Goal: Transaction & Acquisition: Purchase product/service

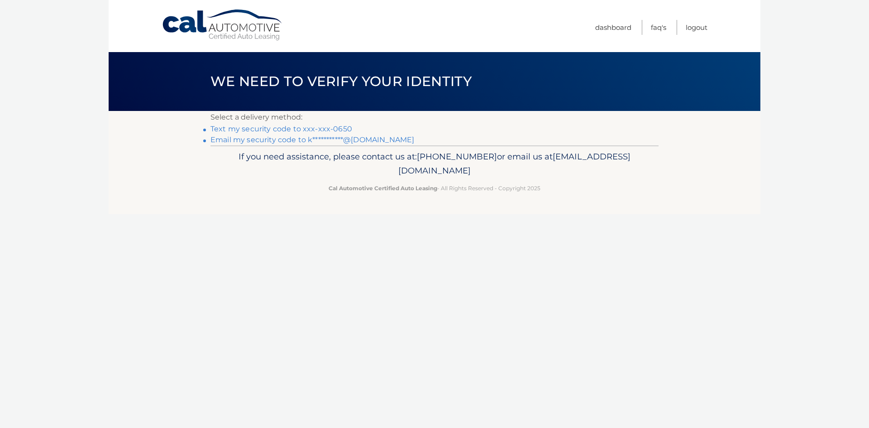
click at [280, 128] on link "Text my security code to xxx-xxx-0650" at bounding box center [281, 128] width 142 height 9
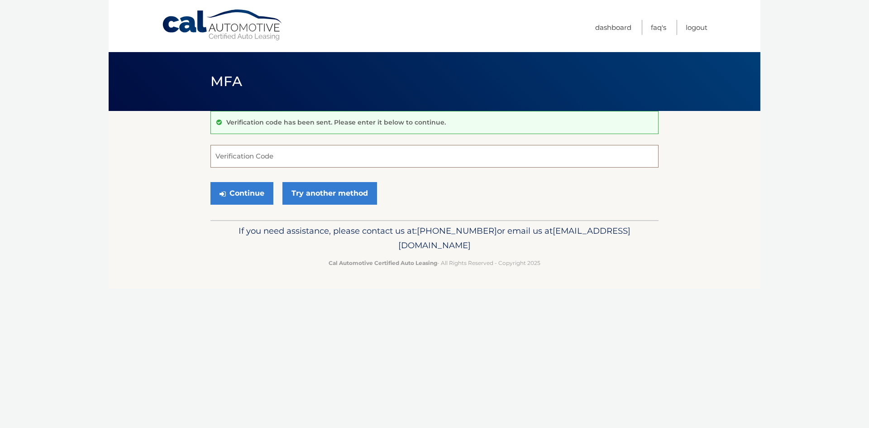
click at [261, 152] on input "Verification Code" at bounding box center [434, 156] width 448 height 23
type input "036337"
click at [235, 187] on button "Continue" at bounding box center [241, 193] width 63 height 23
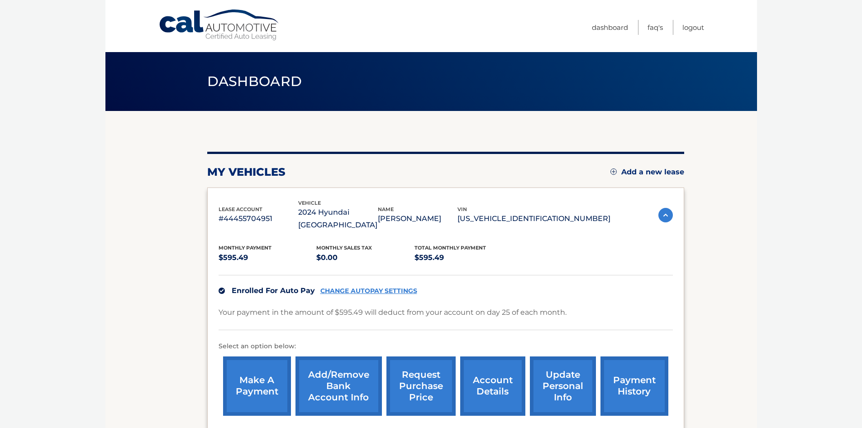
click at [246, 368] on link "make a payment" at bounding box center [257, 385] width 68 height 59
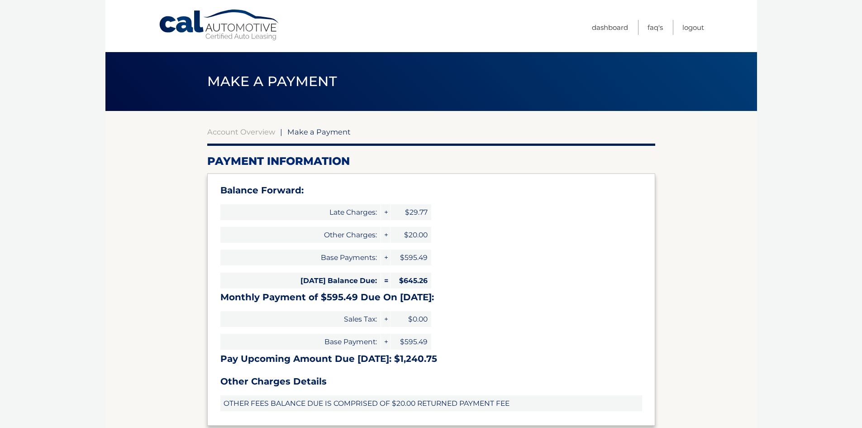
select select "ODFmZjk5Y2YtYWEwZi00ZDkyLWIyNDMtMmFmNDNhNzA4NTlk"
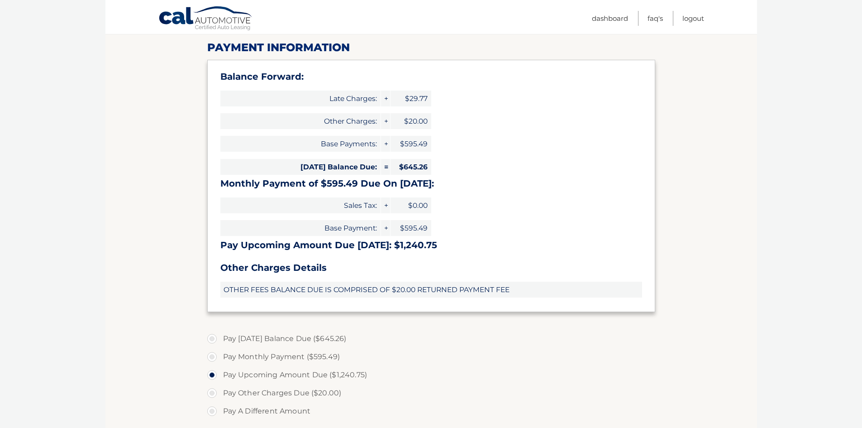
scroll to position [136, 0]
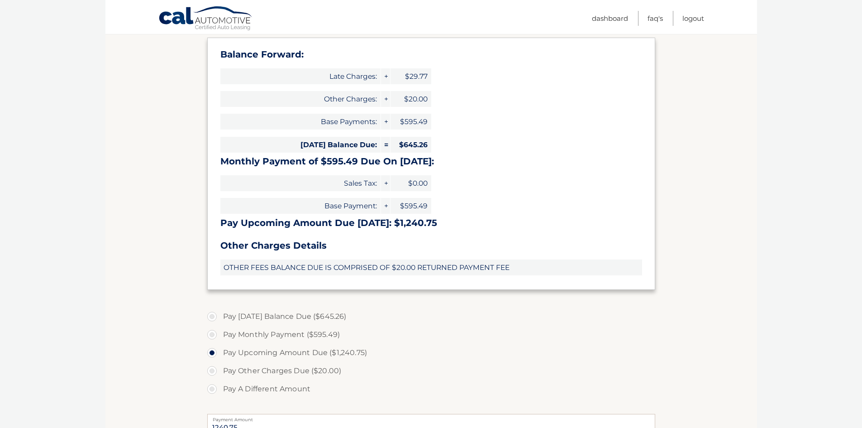
click at [212, 333] on label "Pay Monthly Payment ($595.49)" at bounding box center [431, 334] width 448 height 18
click at [212, 333] on input "Pay Monthly Payment ($595.49)" at bounding box center [215, 332] width 9 height 14
radio input "true"
type input "595.49"
click at [214, 313] on label "Pay Today's Balance Due ($645.26)" at bounding box center [431, 316] width 448 height 18
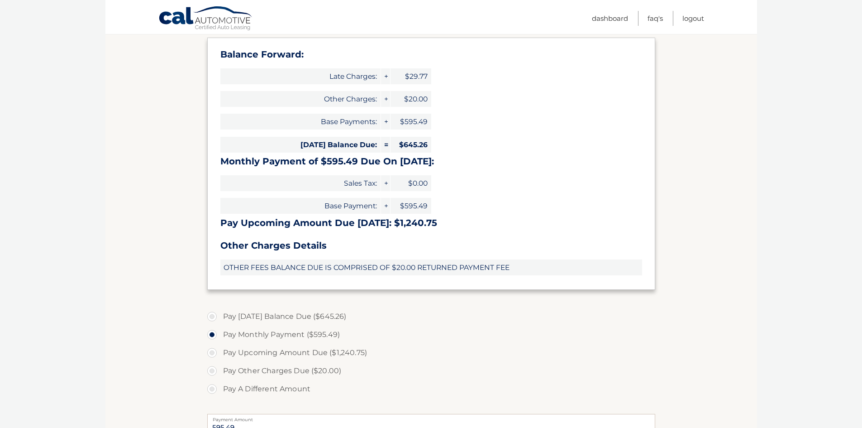
click at [214, 313] on input "Pay Today's Balance Due ($645.26)" at bounding box center [215, 314] width 9 height 14
radio input "true"
type input "645.26"
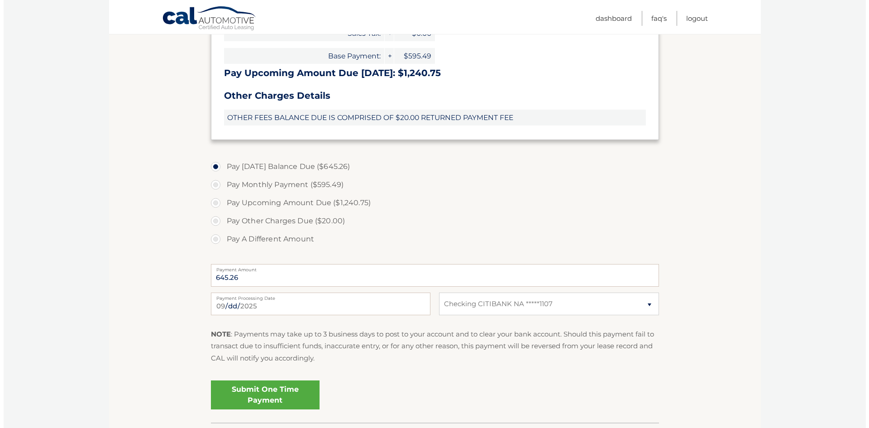
scroll to position [317, 0]
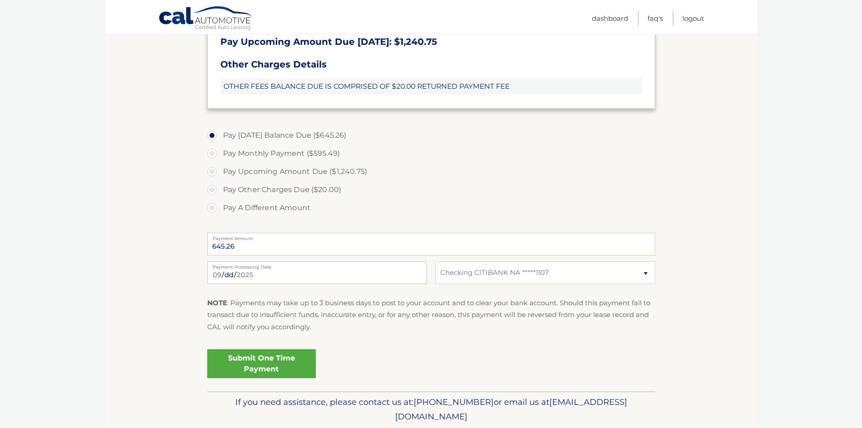
click at [266, 359] on link "Submit One Time Payment" at bounding box center [261, 363] width 109 height 29
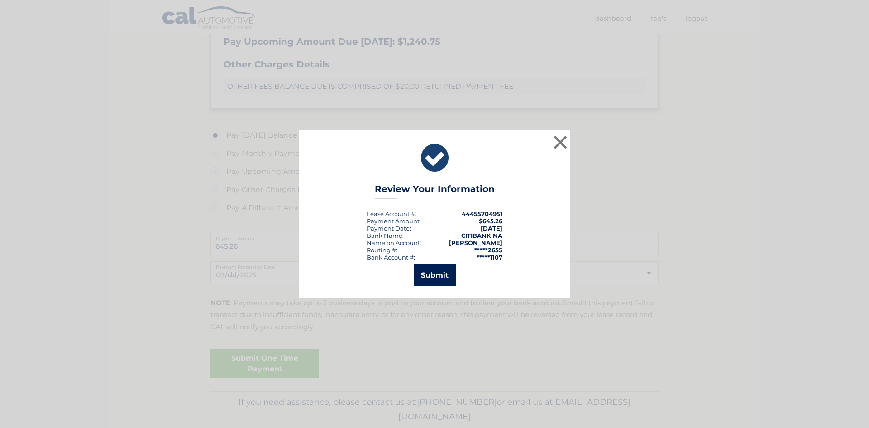
click at [447, 273] on button "Submit" at bounding box center [434, 275] width 42 height 22
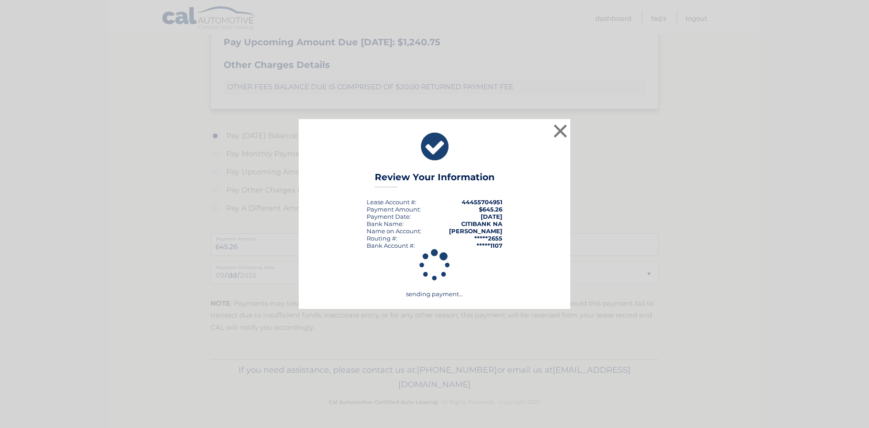
scroll to position [316, 0]
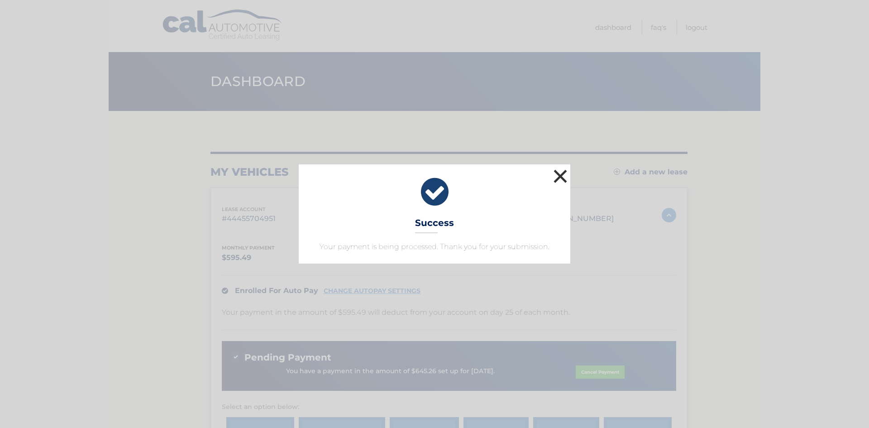
click at [561, 179] on button "×" at bounding box center [560, 176] width 18 height 18
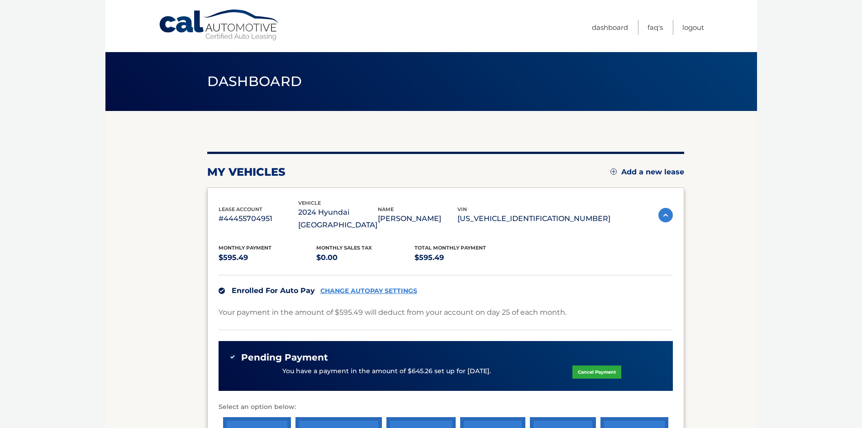
click at [189, 31] on link "Cal Automotive" at bounding box center [219, 25] width 122 height 32
